Goal: Navigation & Orientation: Find specific page/section

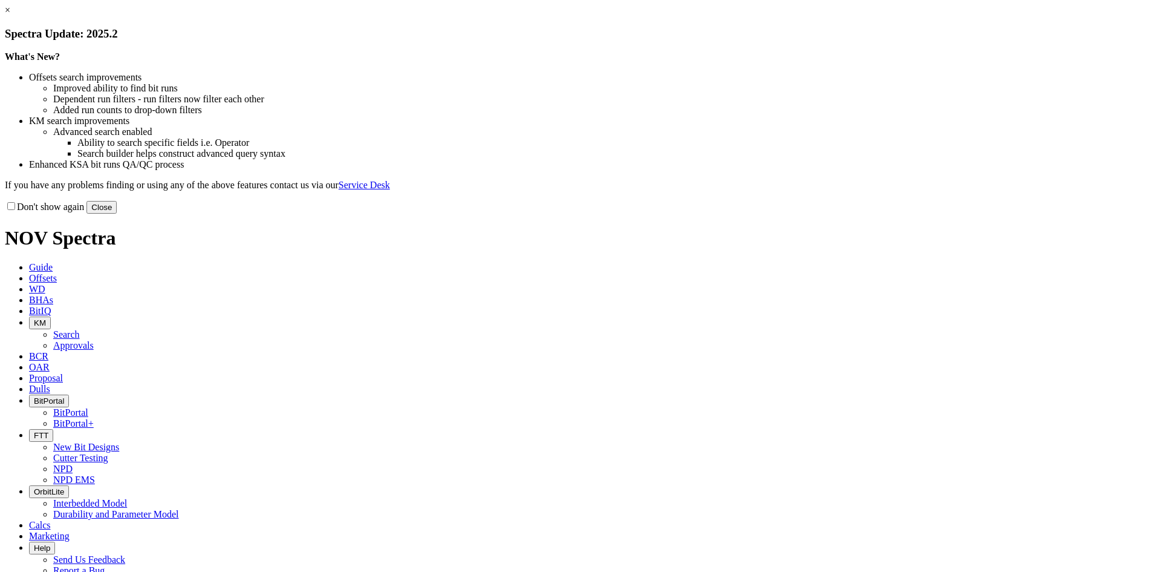
drag, startPoint x: 818, startPoint y: 326, endPoint x: 736, endPoint y: 252, distance: 110.9
click at [117, 214] on button "Close" at bounding box center [101, 207] width 30 height 13
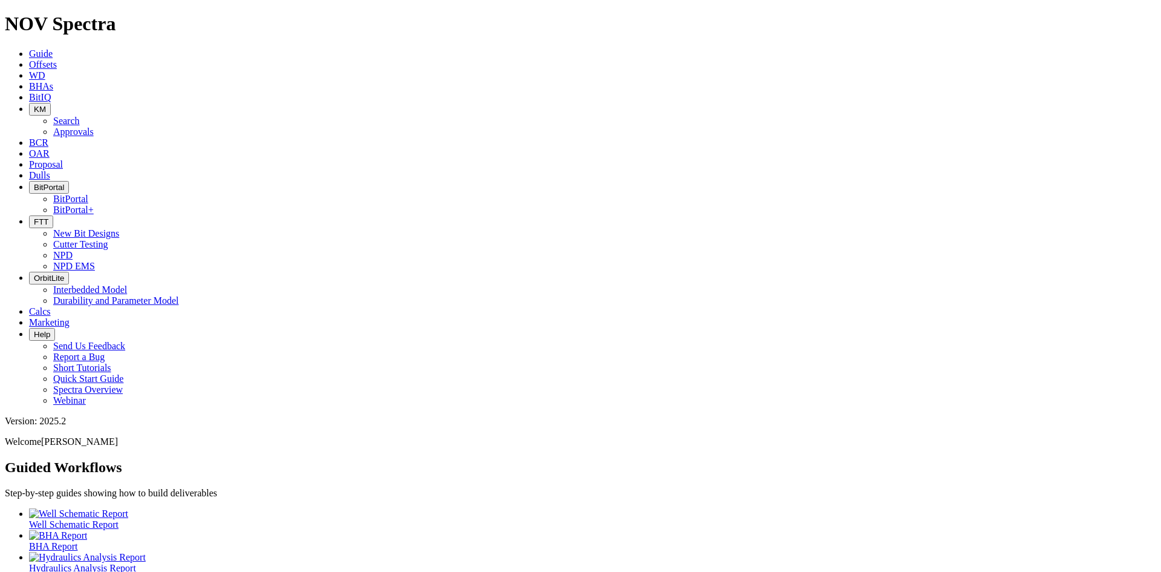
click at [48, 217] on span "FTT" at bounding box center [41, 221] width 15 height 9
click at [69, 181] on button "BitPortal" at bounding box center [49, 187] width 40 height 13
click at [94, 204] on link "BitPortal+" at bounding box center [73, 209] width 41 height 10
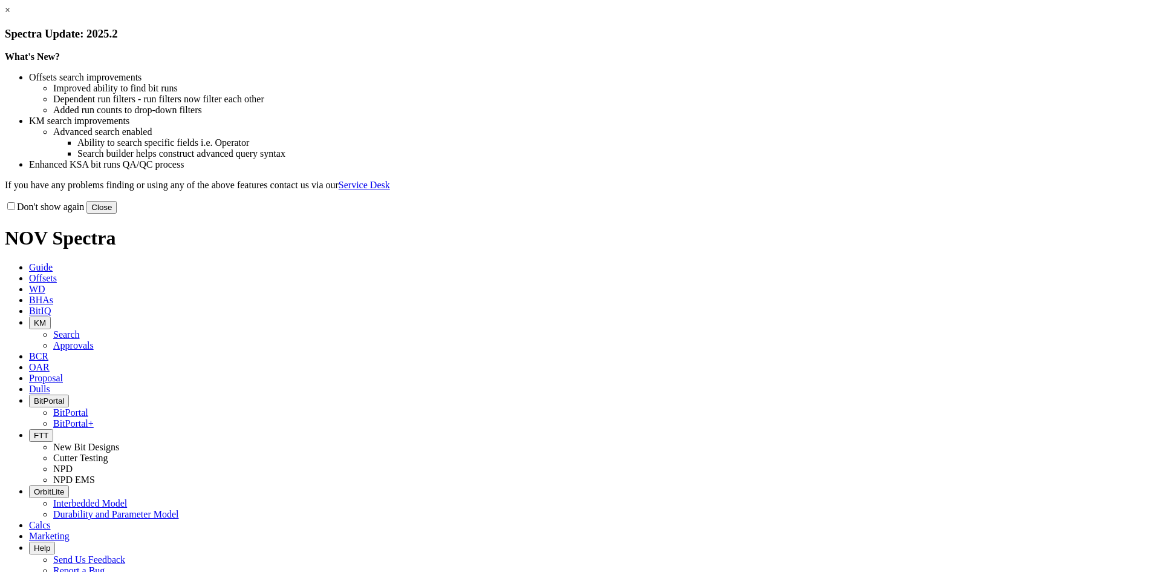
click at [117, 214] on button "Close" at bounding box center [101, 207] width 30 height 13
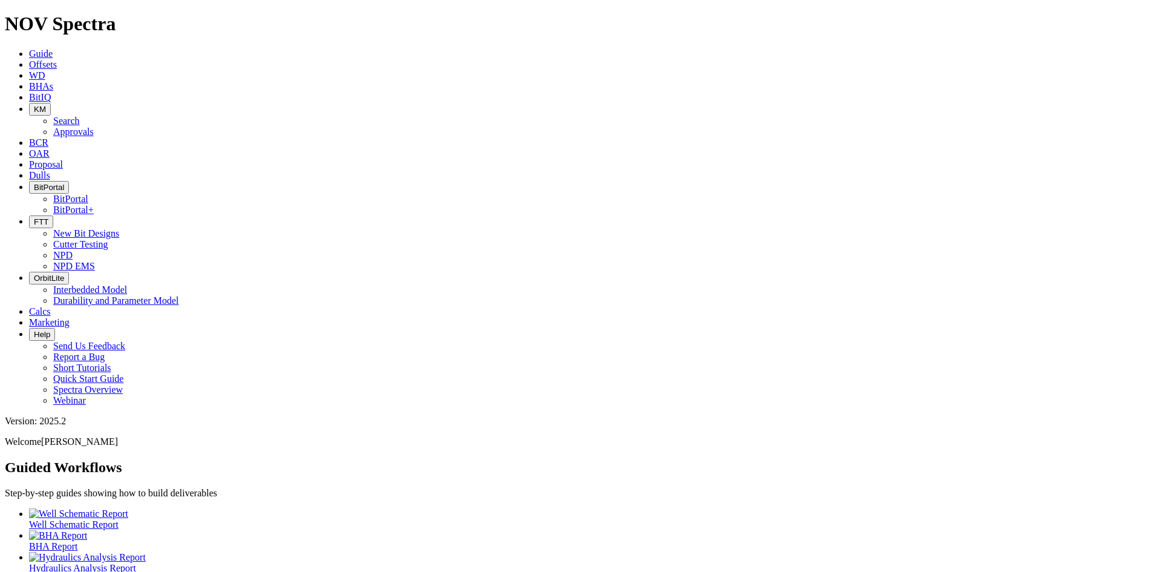
click at [64, 183] on span "BitPortal" at bounding box center [49, 187] width 30 height 9
click at [88, 194] on link "BitPortal" at bounding box center [70, 199] width 35 height 10
